Goal: Task Accomplishment & Management: Manage account settings

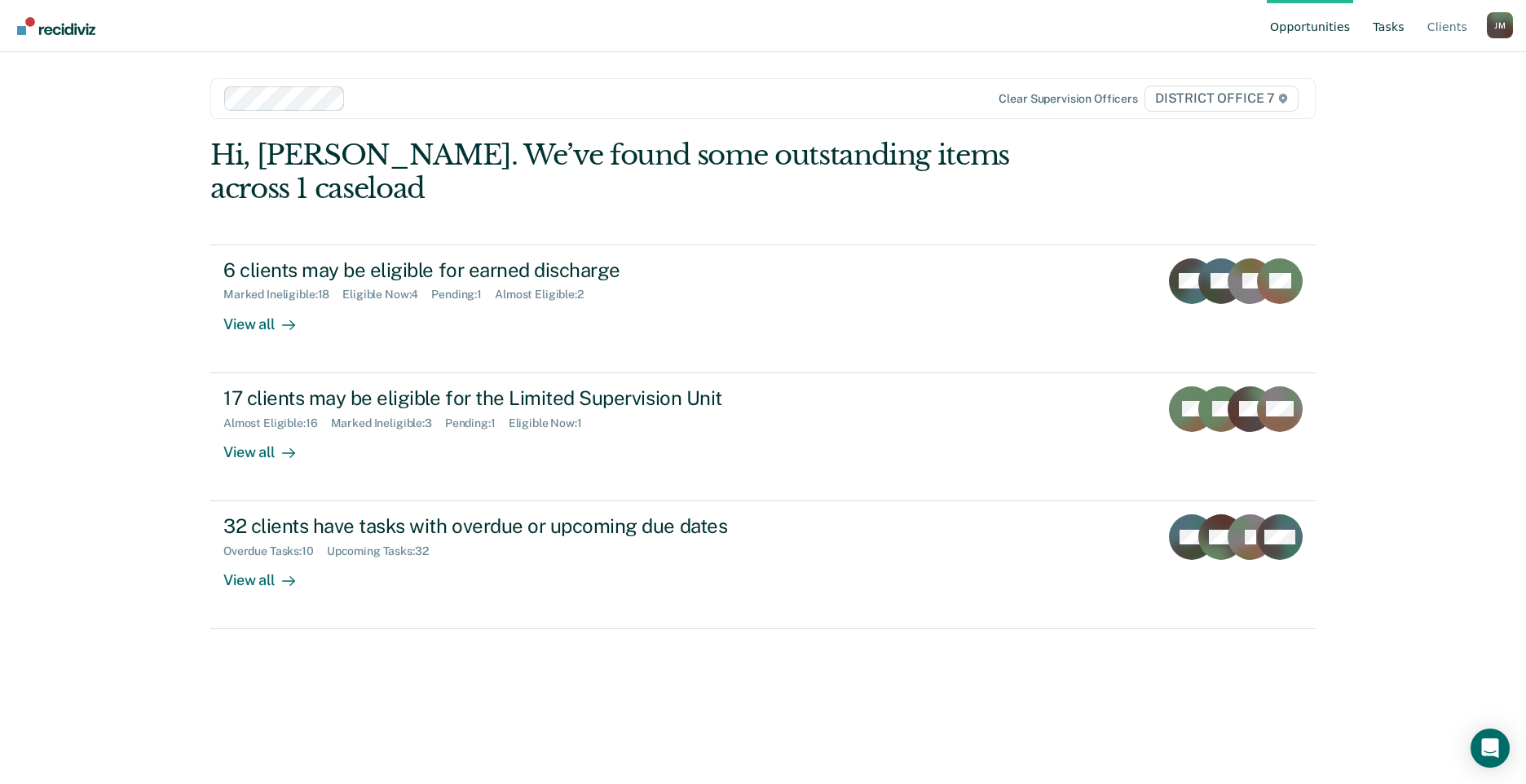
click at [1399, 27] on link "Tasks" at bounding box center [1389, 26] width 38 height 52
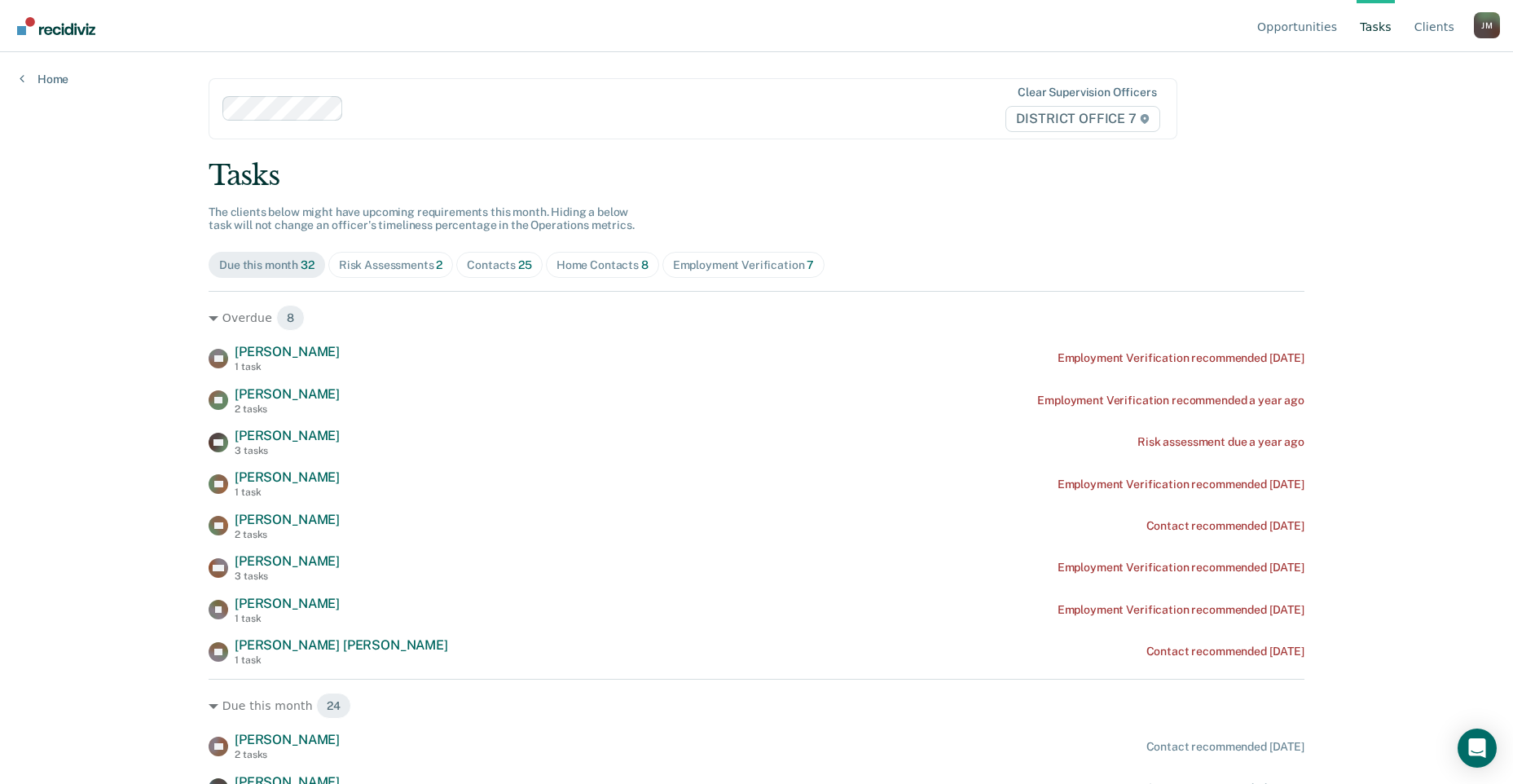
click at [387, 260] on div "Risk Assessments 2" at bounding box center [390, 265] width 104 height 14
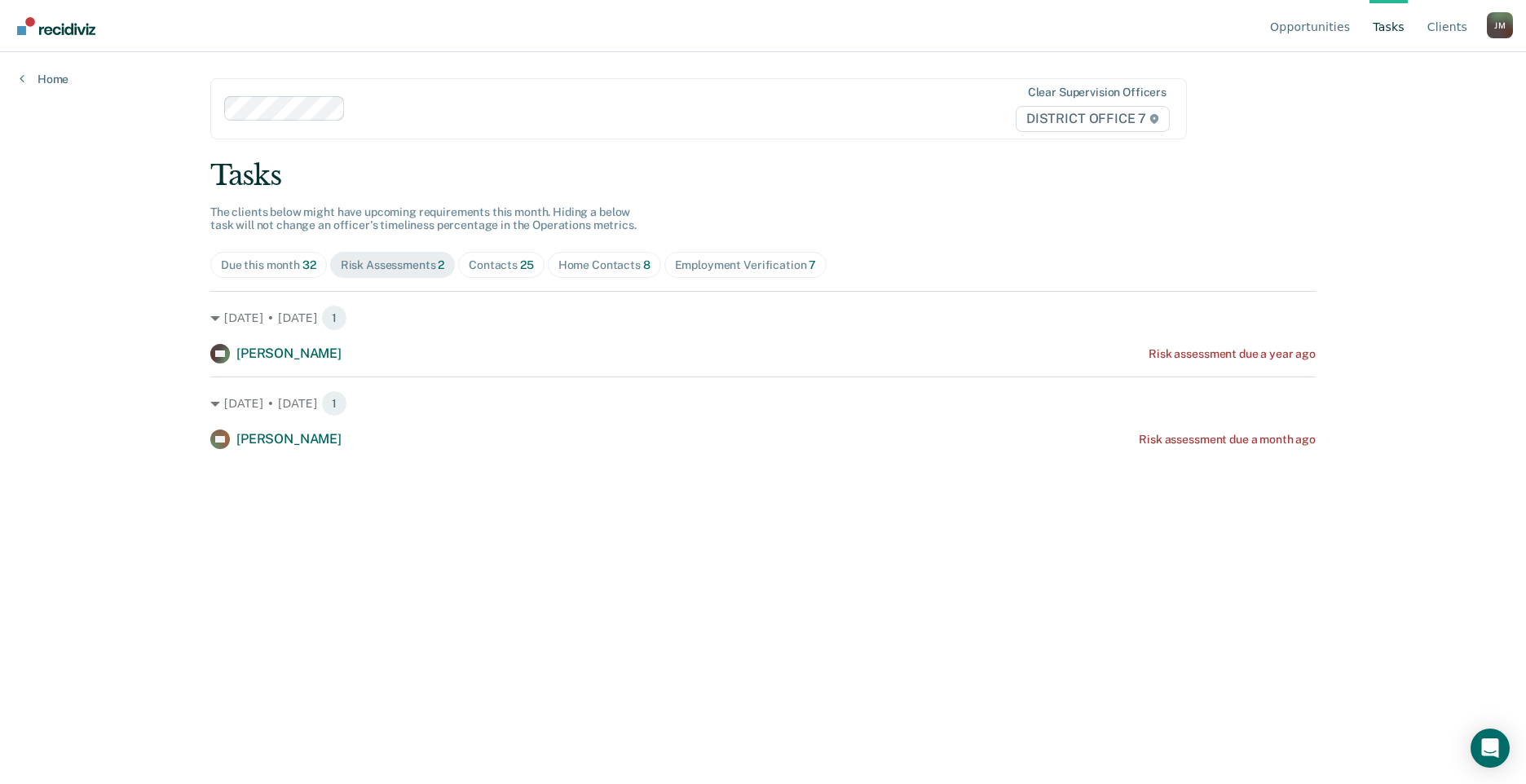
click at [483, 266] on div "Contacts 25" at bounding box center [501, 265] width 65 height 14
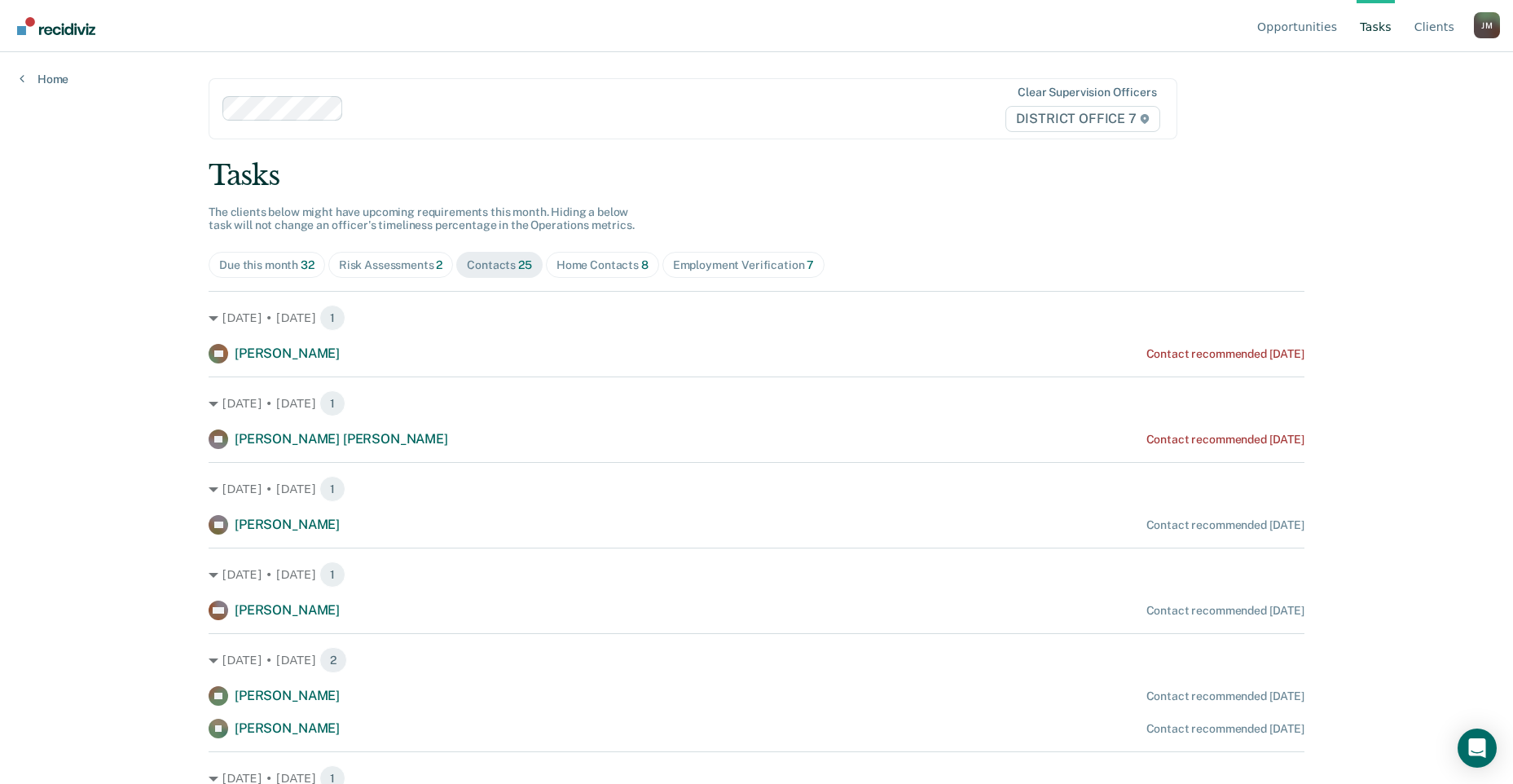
click at [608, 260] on div "Home Contacts 8" at bounding box center [602, 265] width 93 height 14
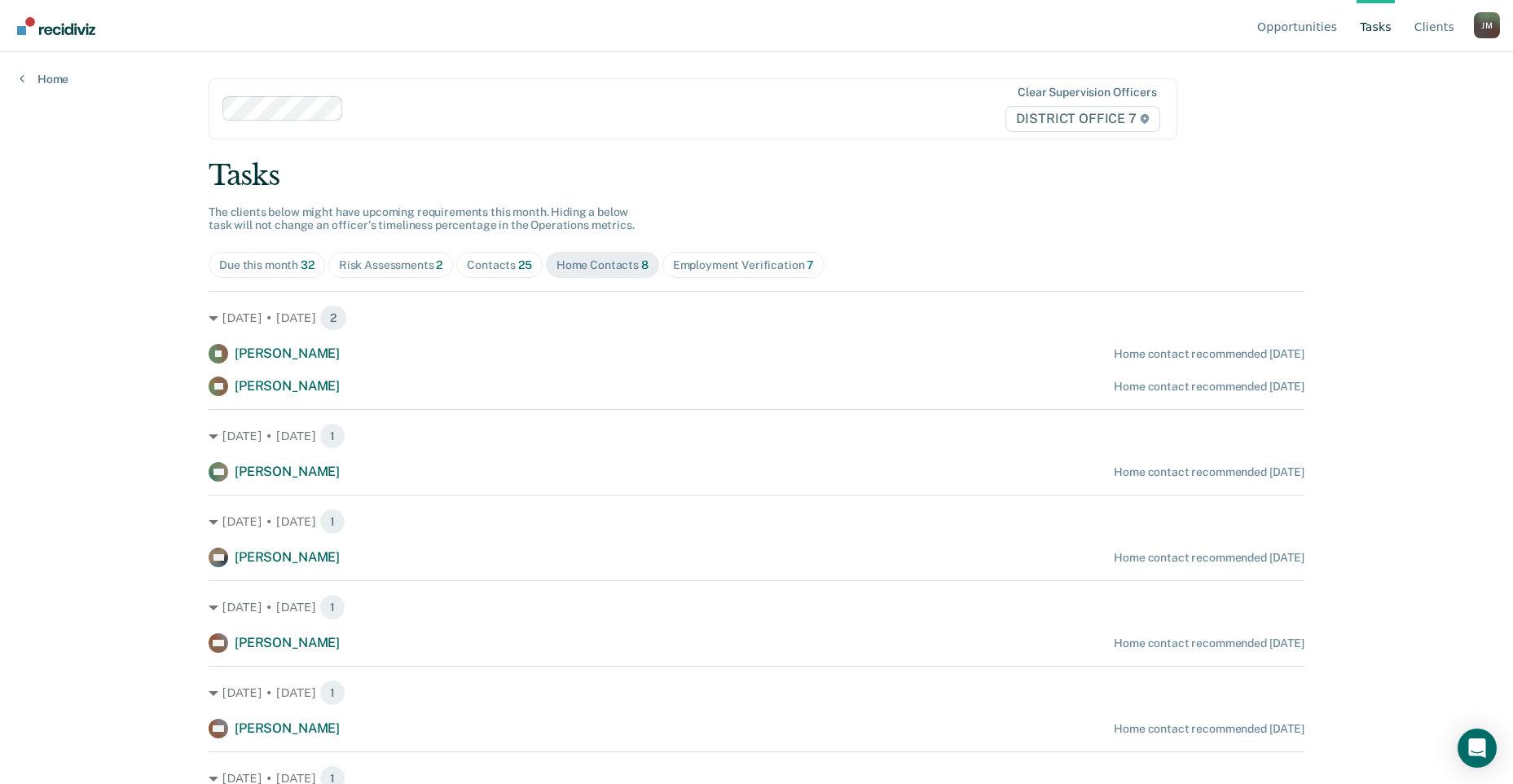
click at [467, 268] on div "Contacts 25" at bounding box center [500, 265] width 65 height 14
